Goal: Contribute content: Add original content to the website for others to see

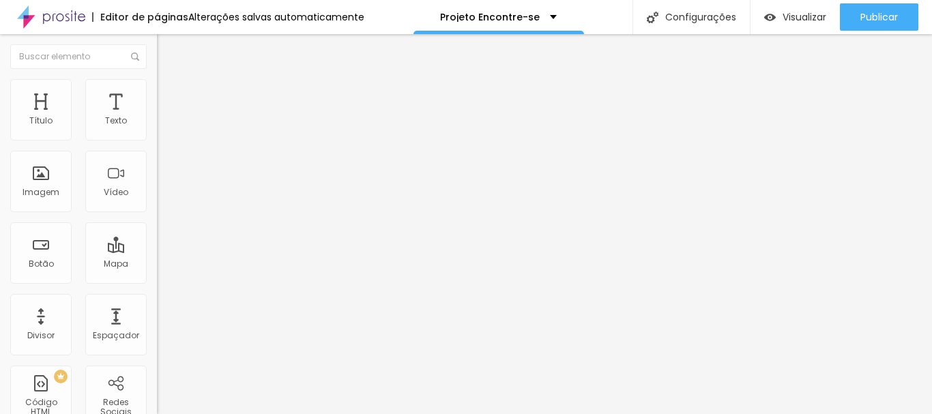
click at [157, 83] on img at bounding box center [163, 85] width 12 height 12
click at [157, 202] on button "button" at bounding box center [166, 195] width 19 height 14
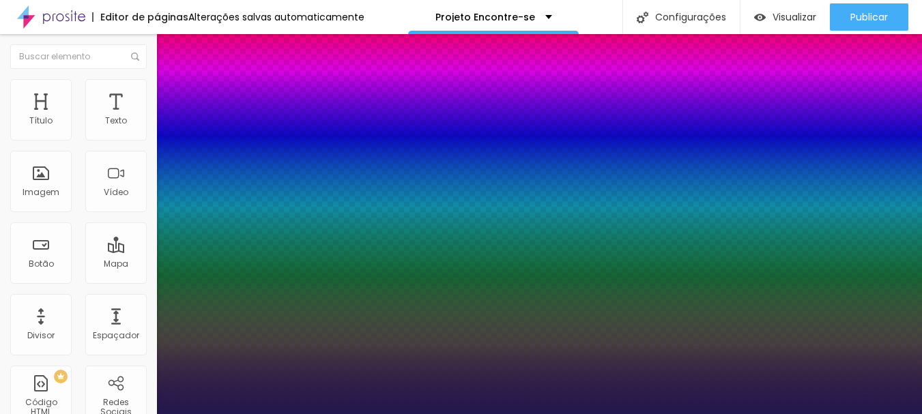
type input "1"
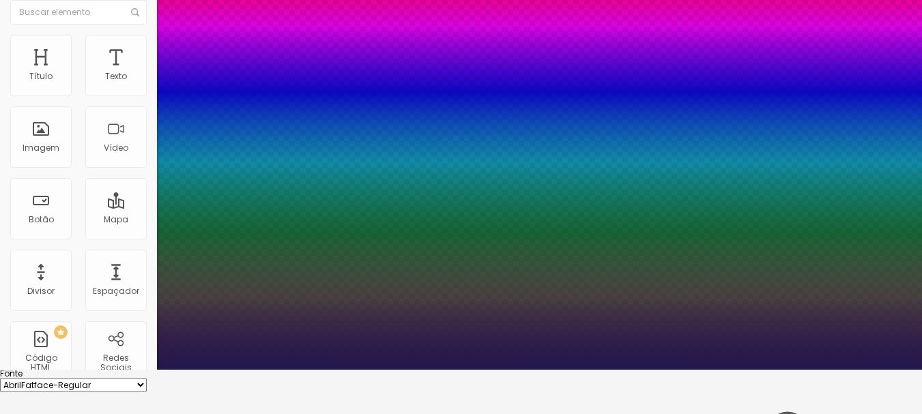
scroll to position [68, 0]
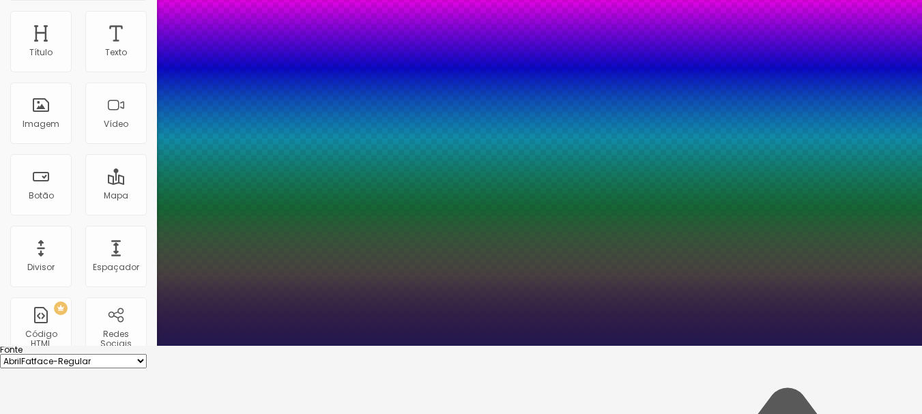
click at [147, 354] on select "AbrilFatface-Regular Actor-Regular Alegreya AlegreyaBlack [PERSON_NAME] [PERSON…" at bounding box center [73, 361] width 147 height 14
select select "PlayfairDisplay"
click at [145, 354] on select "AbrilFatface-Regular Actor-Regular Alegreya AlegreyaBlack [PERSON_NAME] [PERSON…" at bounding box center [73, 361] width 147 height 14
type input "1"
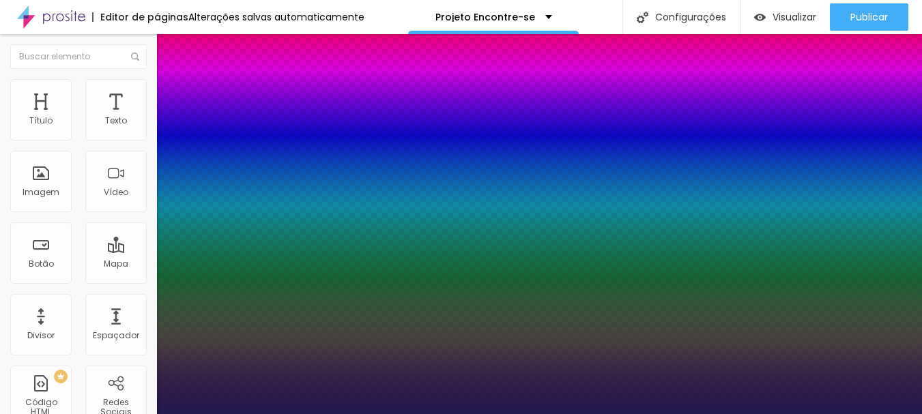
click at [530, 414] on div at bounding box center [461, 414] width 922 height 0
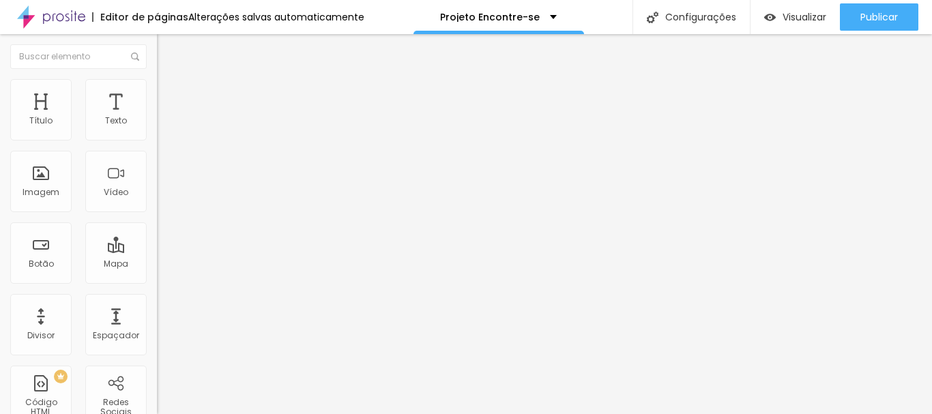
click at [162, 127] on icon "button" at bounding box center [166, 123] width 8 height 8
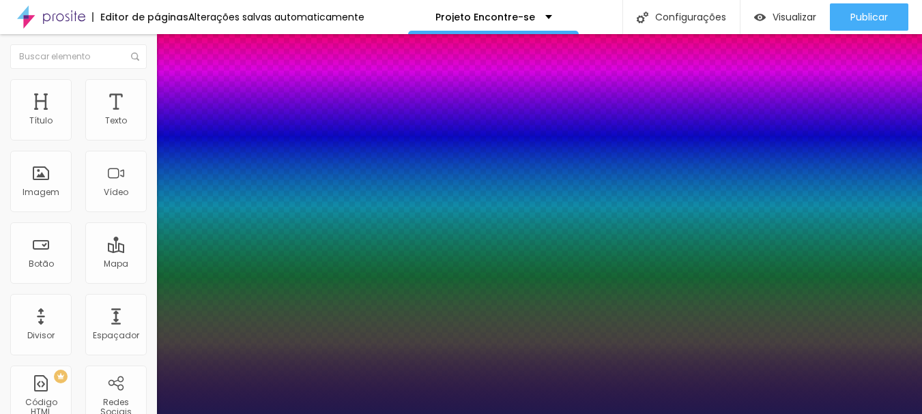
type input "1"
select select "PlayfairDisplay"
type input "1"
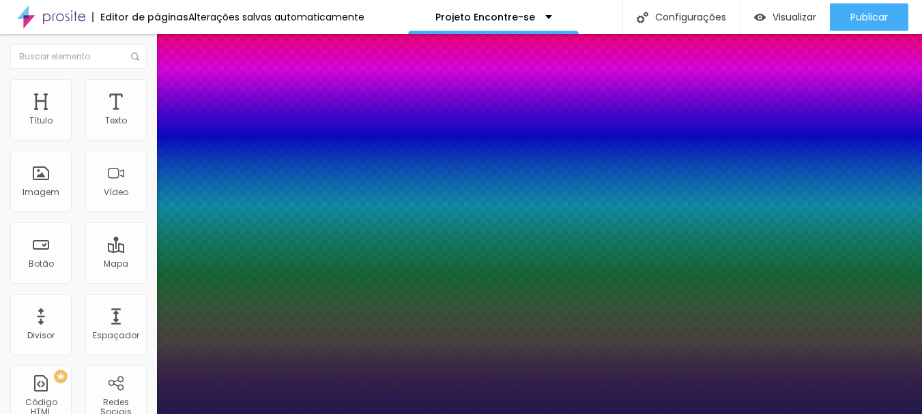
click at [635, 414] on div at bounding box center [461, 414] width 922 height 0
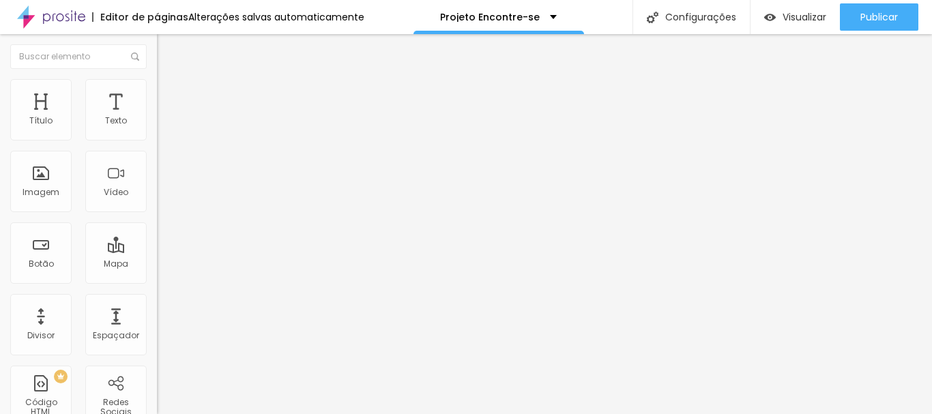
click at [162, 198] on icon "button" at bounding box center [166, 194] width 8 height 8
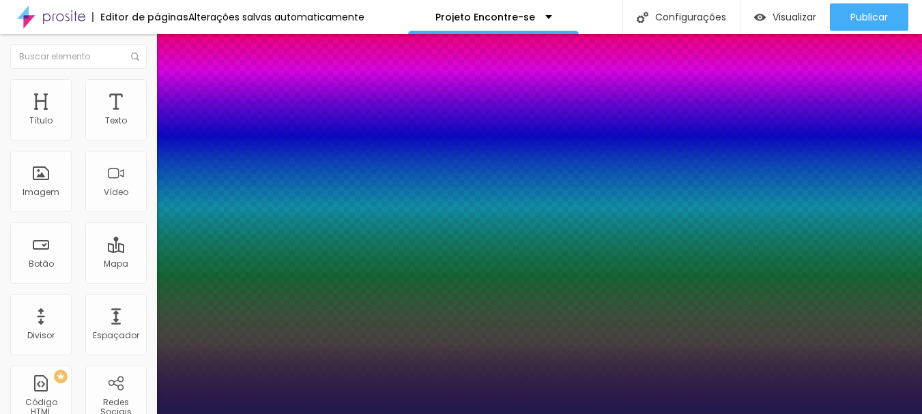
type input "1"
drag, startPoint x: 289, startPoint y: 346, endPoint x: 279, endPoint y: 379, distance: 34.3
select select "PlayfairDisplay"
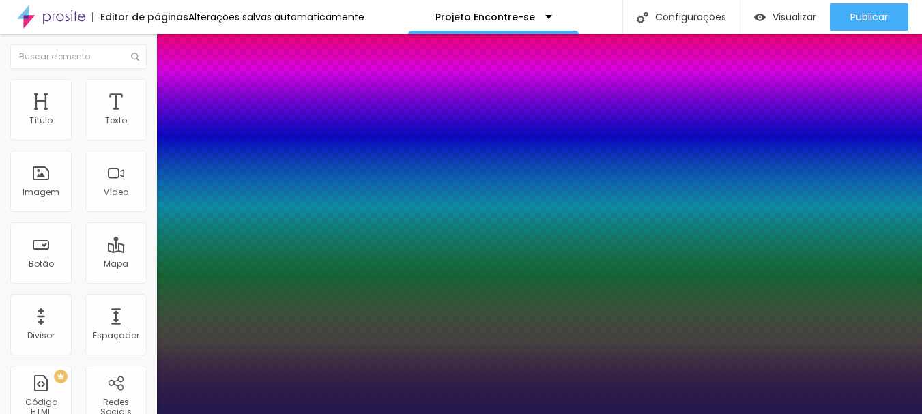
type input "1"
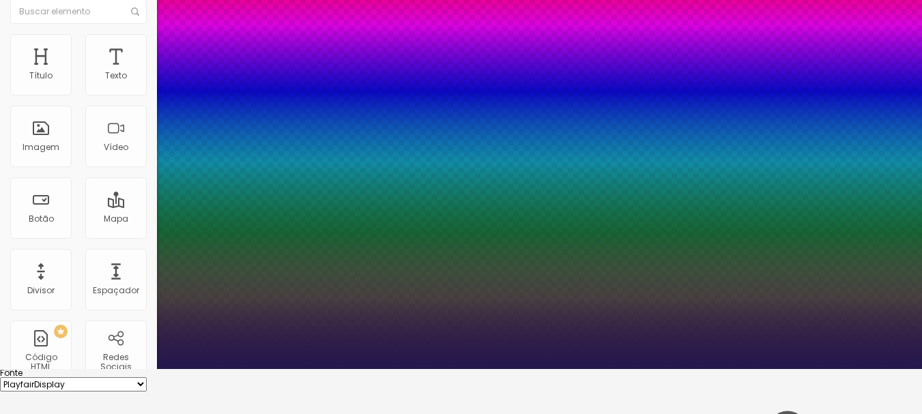
scroll to position [68, 0]
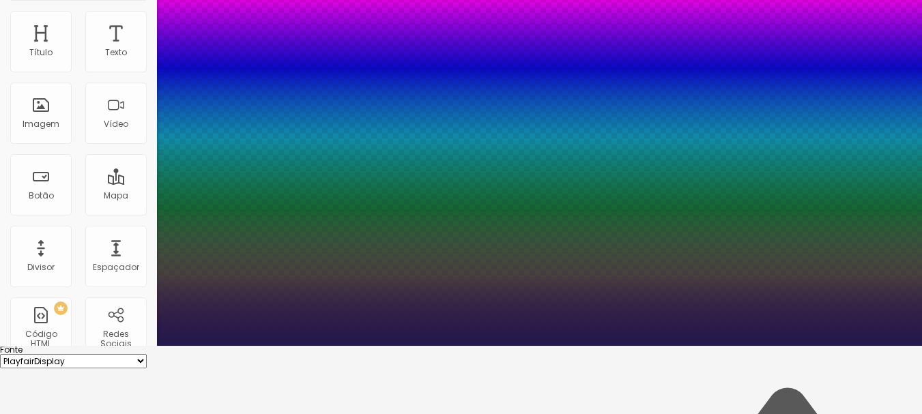
click at [521, 346] on div at bounding box center [461, 346] width 922 height 0
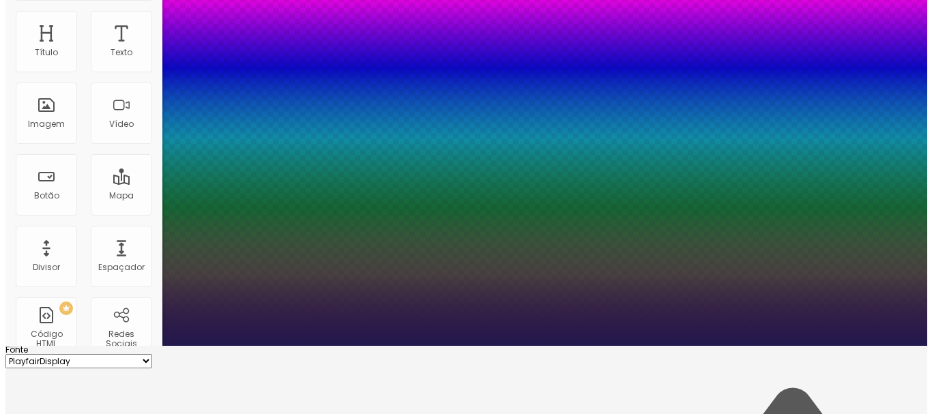
scroll to position [0, 0]
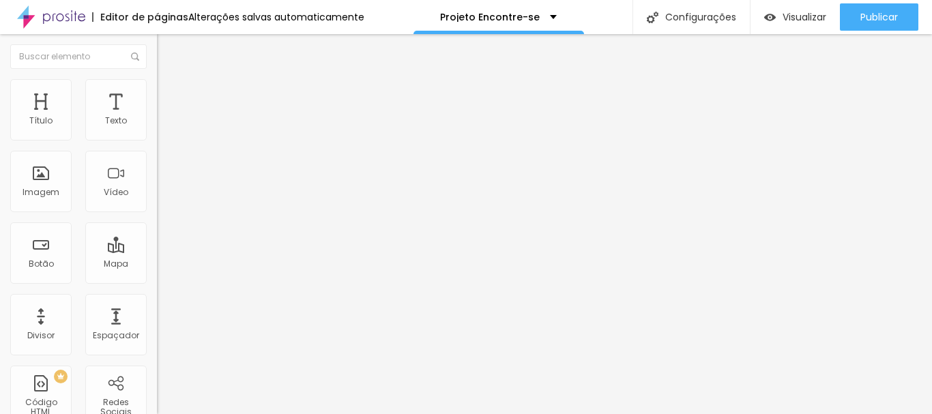
click at [162, 127] on icon "button" at bounding box center [166, 123] width 8 height 8
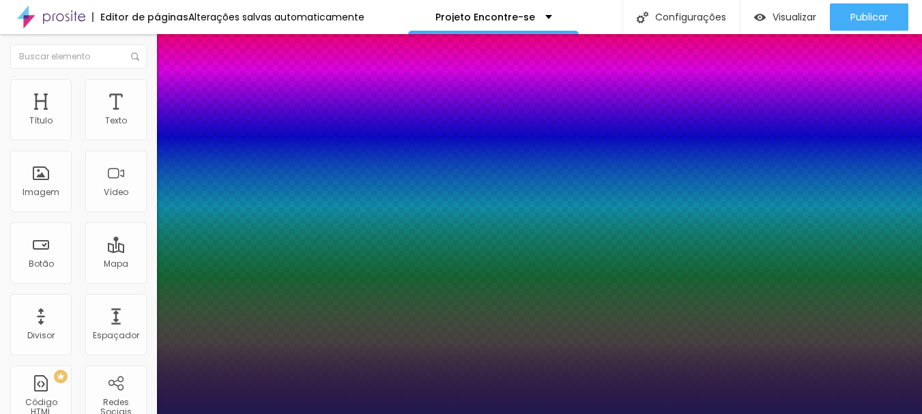
type input "1"
select select "PlayfairDisplay"
type input "1"
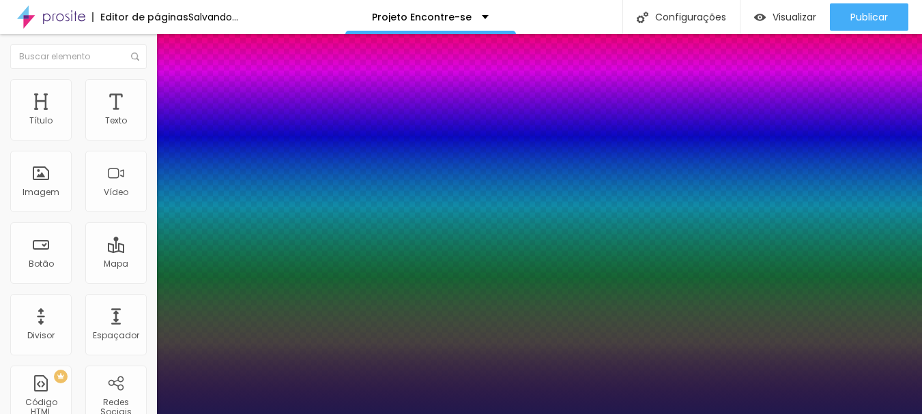
click at [384, 414] on div at bounding box center [461, 414] width 922 height 0
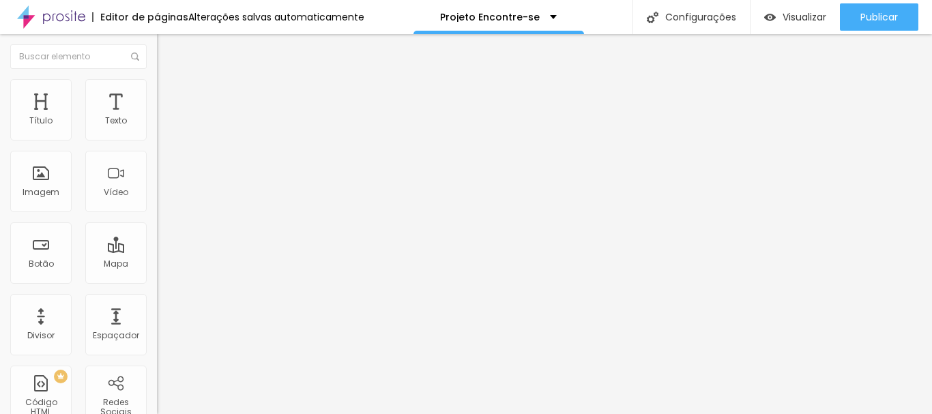
click at [157, 202] on button "button" at bounding box center [166, 195] width 19 height 14
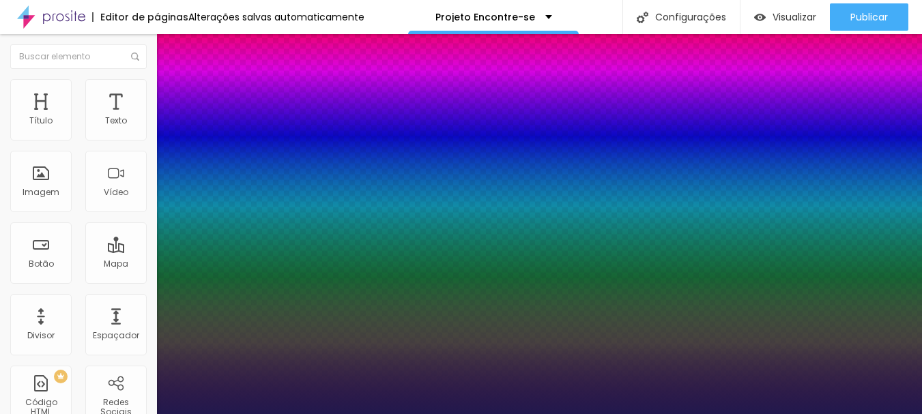
type input "1"
select select "PlayfairDisplay"
type input "1"
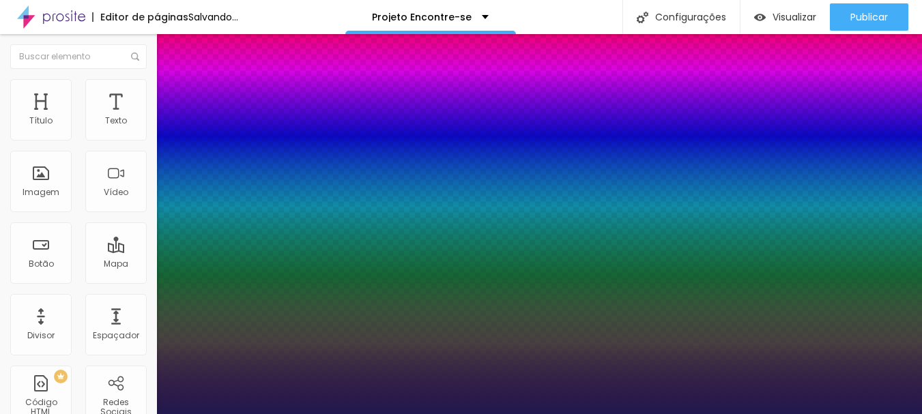
click at [452, 414] on div at bounding box center [461, 414] width 922 height 0
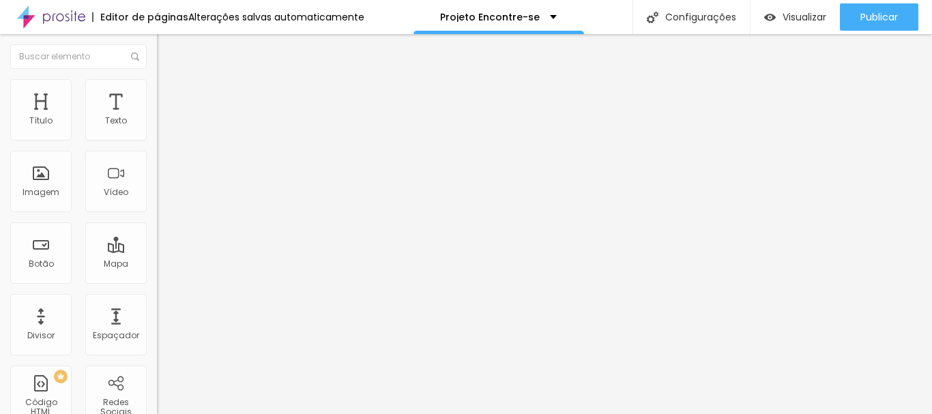
click at [164, 126] on icon "button" at bounding box center [166, 122] width 5 height 5
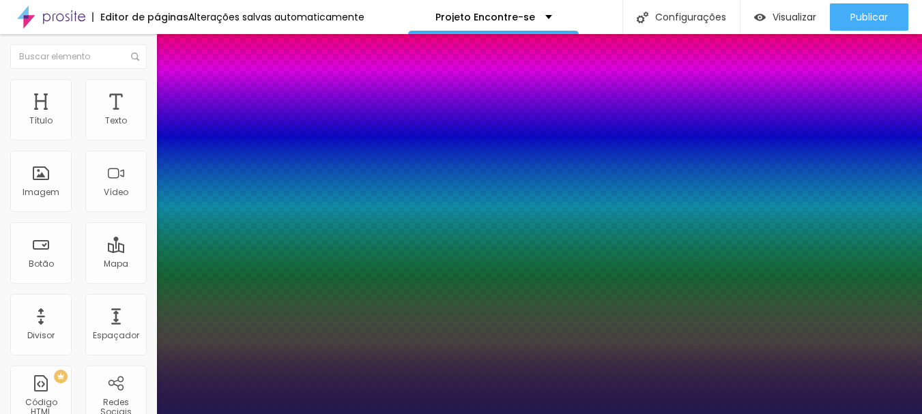
type input "1"
select select "PlayfairDisplay"
type input "1"
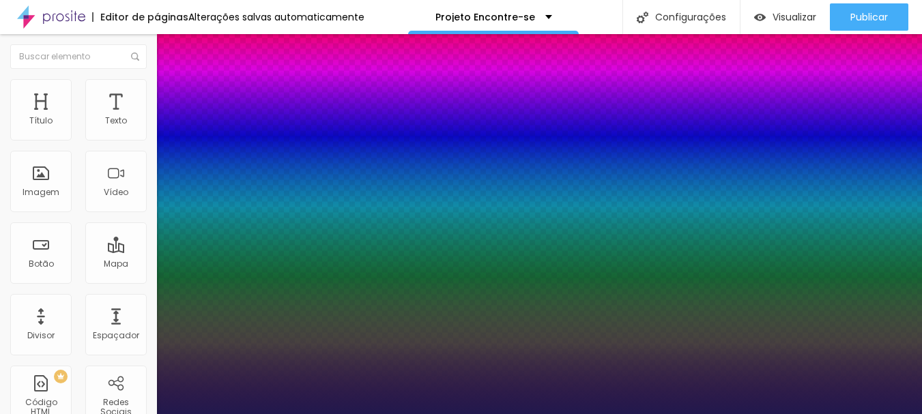
click at [405, 414] on div at bounding box center [461, 414] width 922 height 0
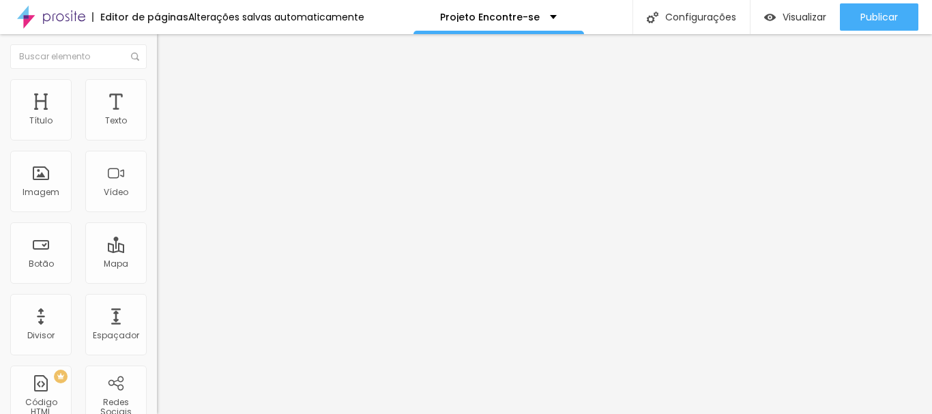
click at [157, 202] on button "button" at bounding box center [166, 195] width 19 height 14
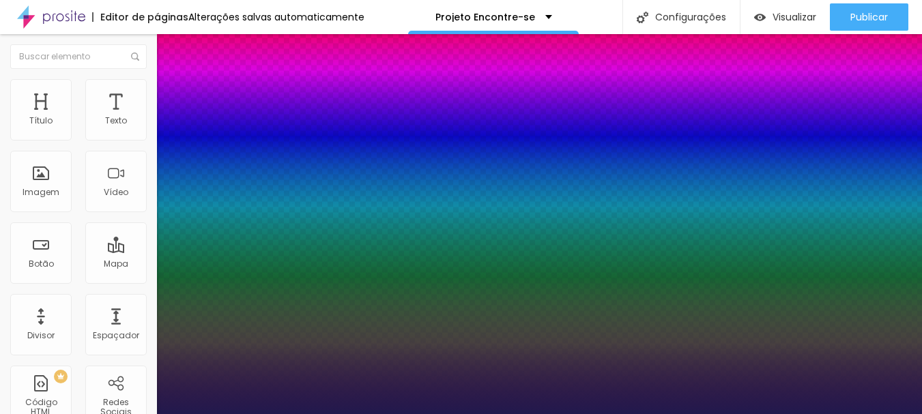
type input "1"
select select "PlayfairDisplay"
type input "1"
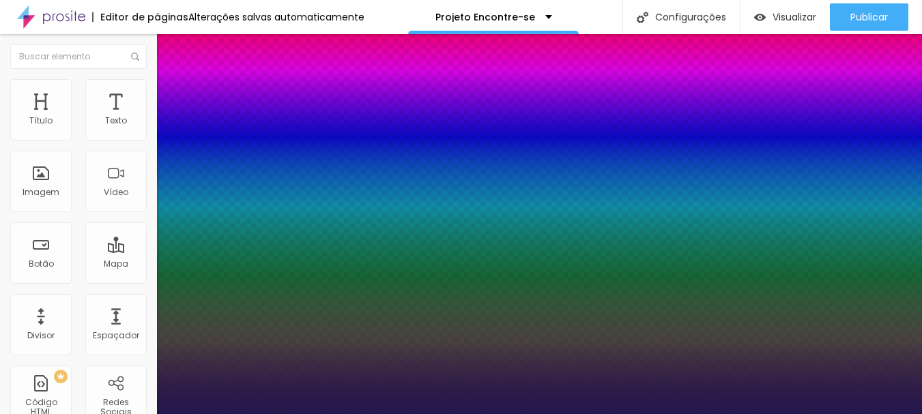
click at [503, 414] on div at bounding box center [461, 414] width 922 height 0
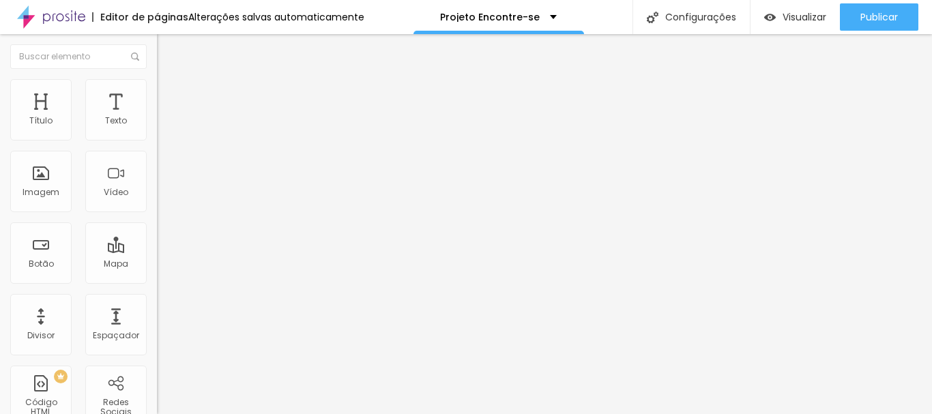
click at [162, 127] on icon "button" at bounding box center [166, 123] width 8 height 8
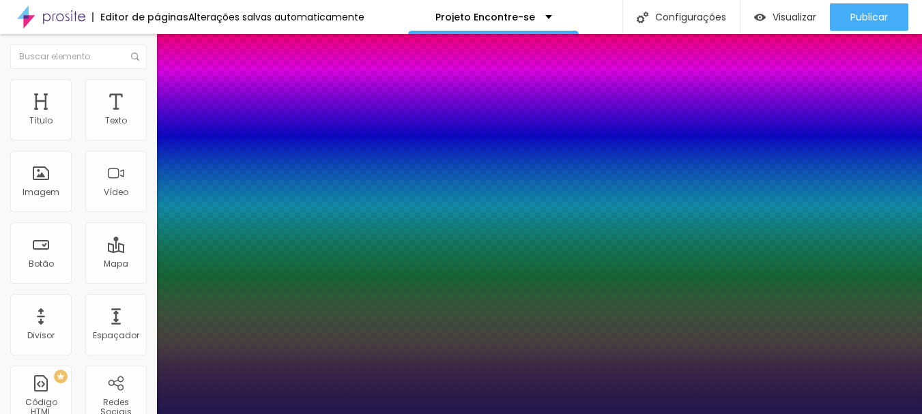
type input "1"
select select "PlayfairDisplay"
type input "1"
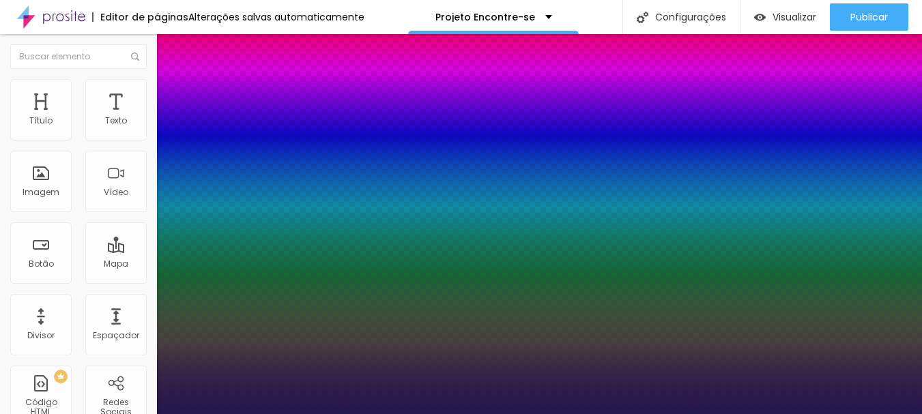
click at [446, 414] on div at bounding box center [461, 414] width 922 height 0
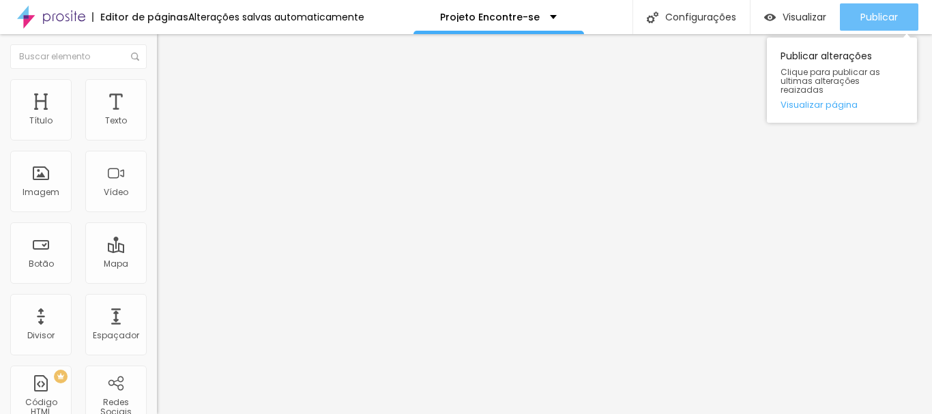
click at [863, 15] on span "Publicar" at bounding box center [880, 17] width 38 height 11
